Goal: Information Seeking & Learning: Learn about a topic

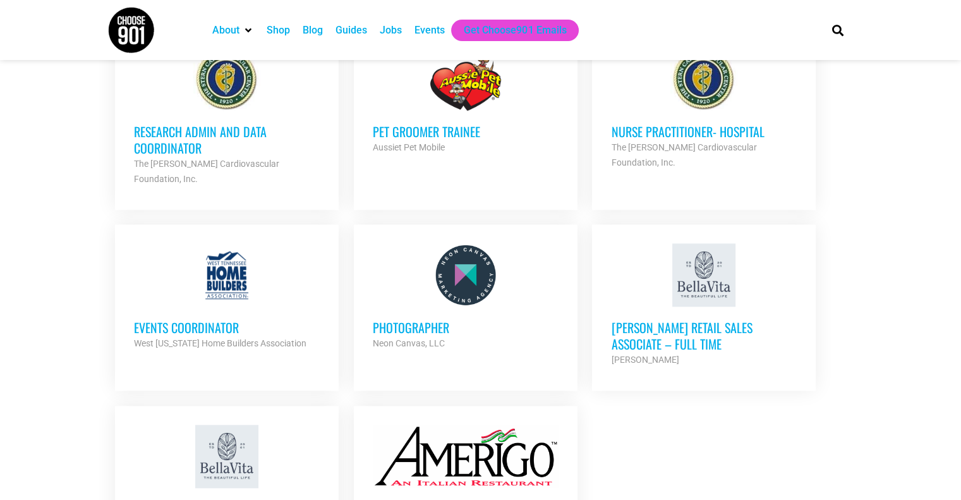
scroll to position [1212, 0]
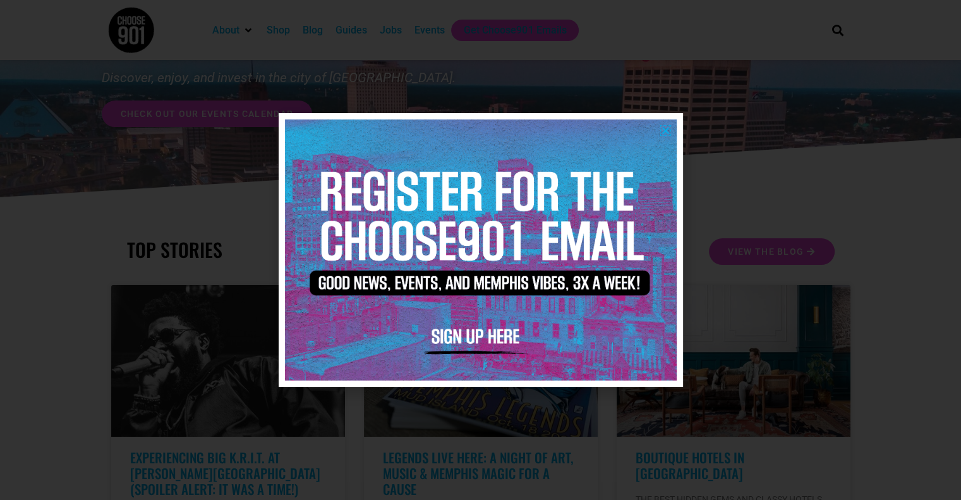
scroll to position [144, 0]
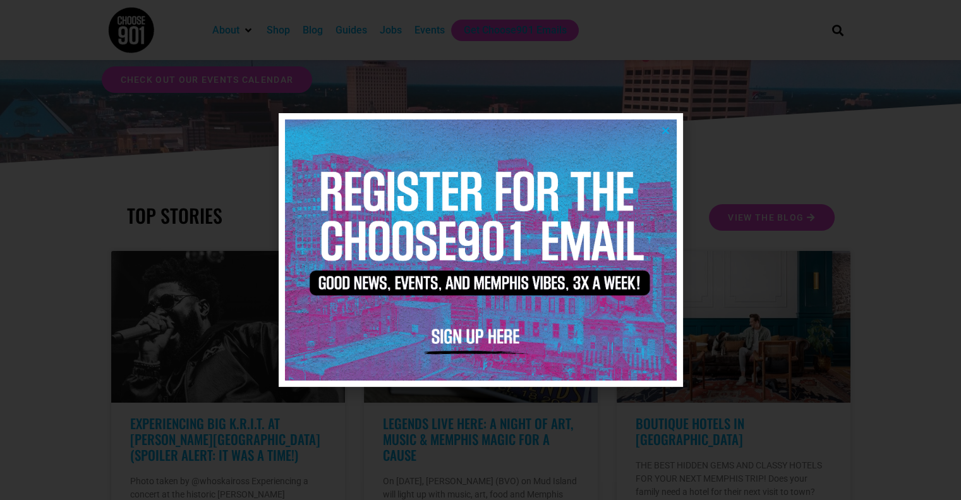
click at [662, 126] on icon "Close" at bounding box center [665, 130] width 9 height 9
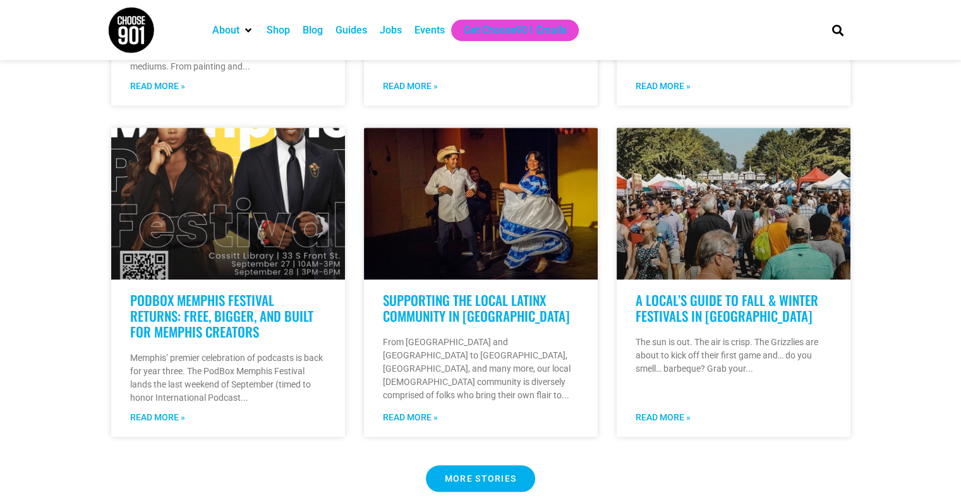
scroll to position [952, 0]
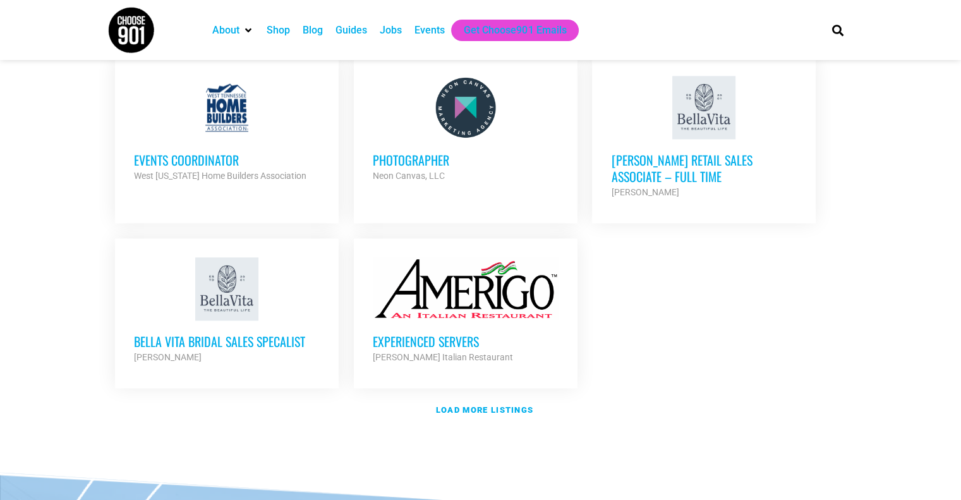
scroll to position [1435, 0]
click at [471, 406] on strong "Load more listings" at bounding box center [484, 410] width 97 height 9
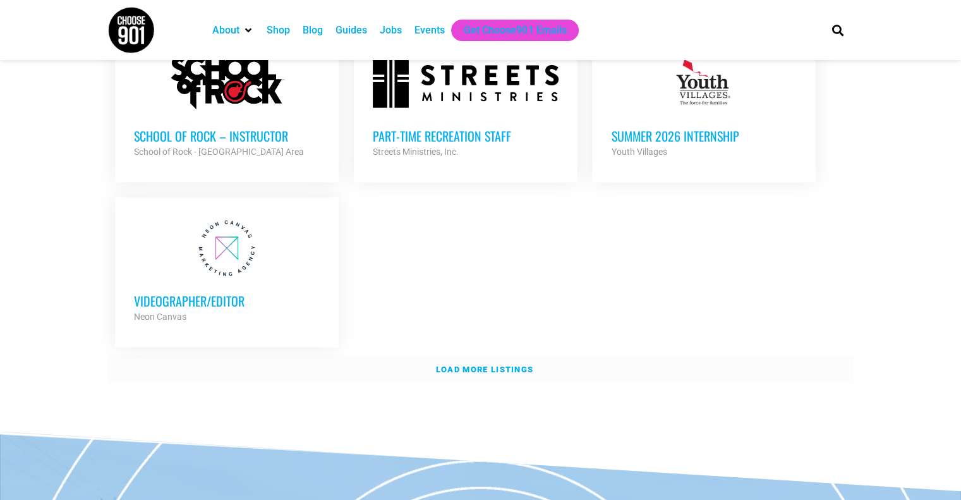
scroll to position [2692, 0]
click at [481, 355] on link "Load more listings" at bounding box center [481, 369] width 746 height 29
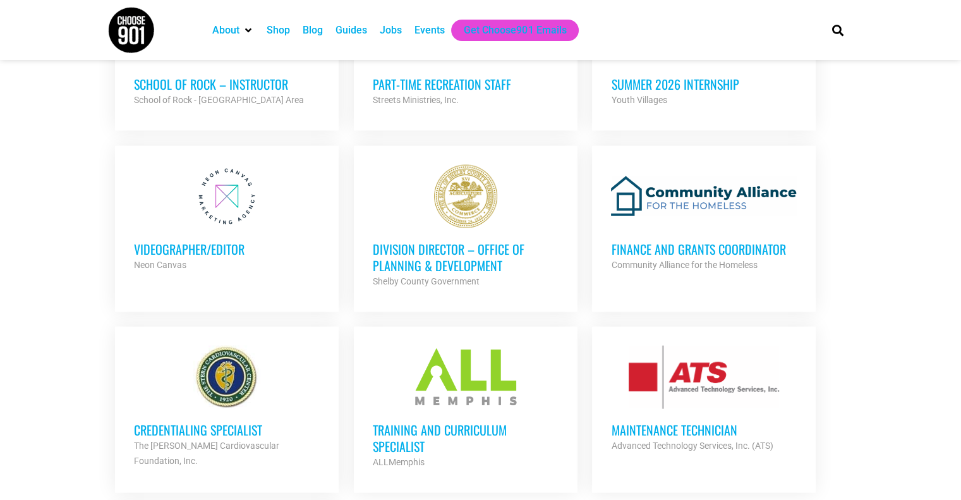
scroll to position [2744, 0]
